Goal: Navigation & Orientation: Find specific page/section

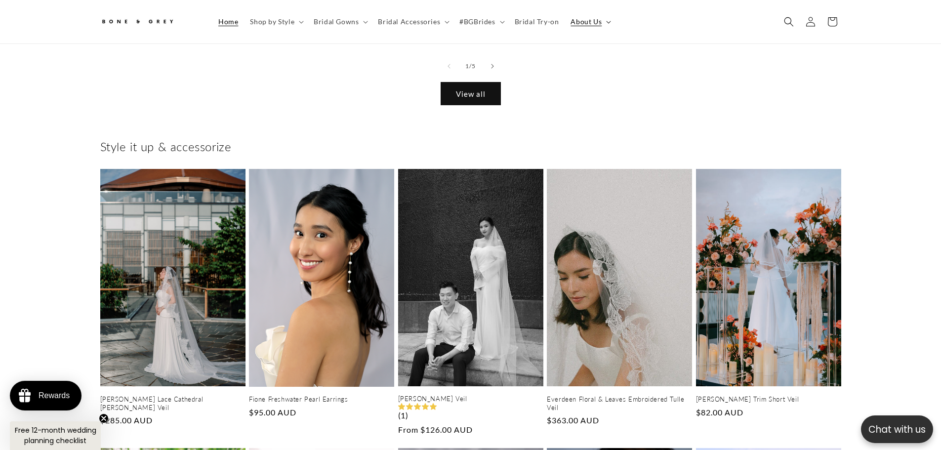
click at [590, 19] on span "About Us" at bounding box center [585, 21] width 31 height 9
click at [120, 65] on link "About us" at bounding box center [470, 65] width 741 height 15
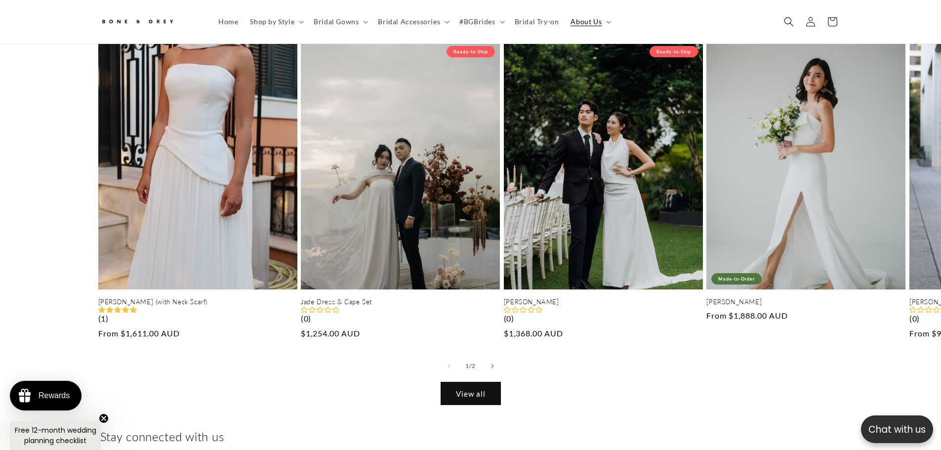
scroll to position [0, 272]
